Goal: Find specific page/section: Find specific page/section

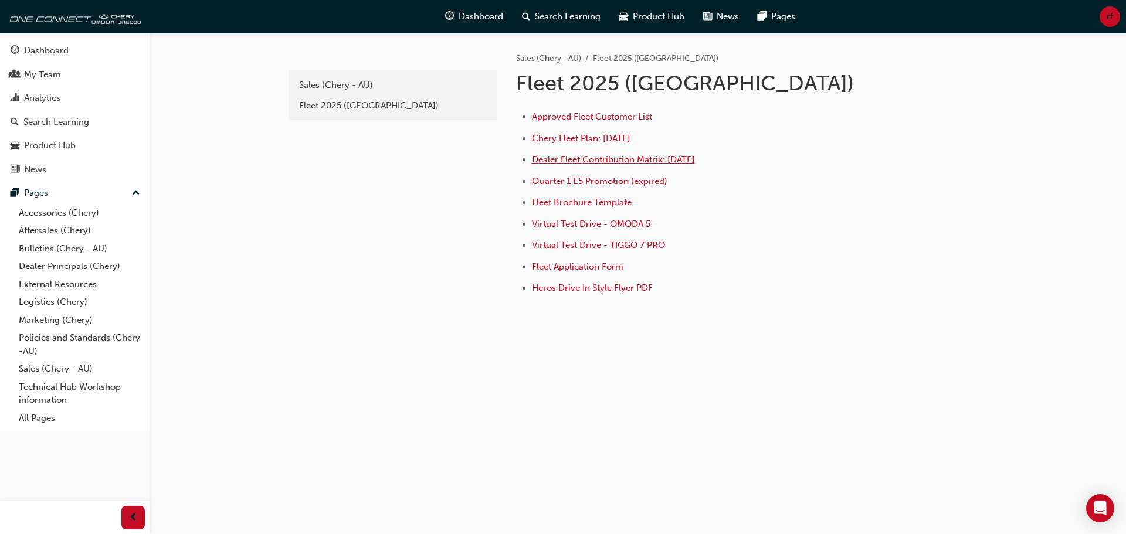
click at [612, 162] on span "Dealer Fleet Contribution Matrix: [DATE]" at bounding box center [613, 159] width 163 height 11
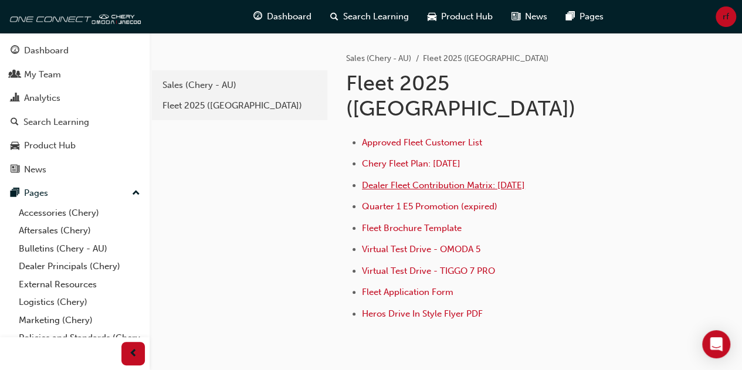
click at [449, 180] on span "Dealer Fleet Contribution Matrix: [DATE]" at bounding box center [443, 185] width 163 height 11
